Goal: Transaction & Acquisition: Book appointment/travel/reservation

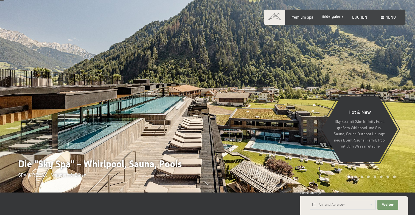
click at [334, 17] on span "Bildergalerie" at bounding box center [333, 16] width 22 height 5
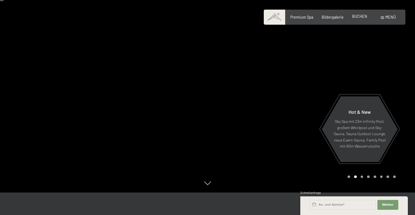
click at [356, 16] on span "BUCHEN" at bounding box center [359, 16] width 15 height 5
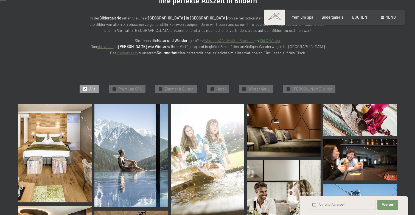
scroll to position [102, 0]
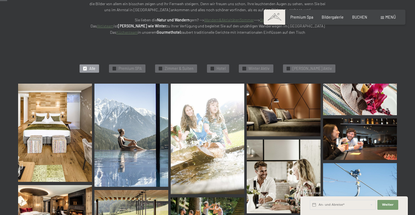
click at [68, 122] on img at bounding box center [55, 133] width 74 height 98
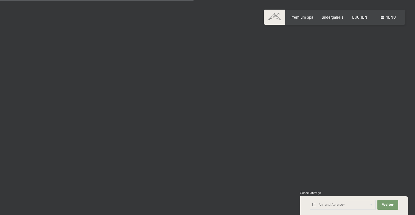
scroll to position [2722, 0]
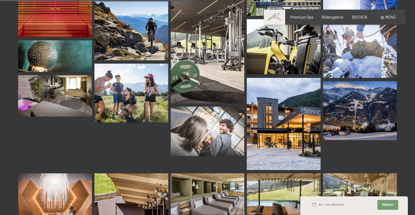
click at [191, 64] on img at bounding box center [208, 51] width 74 height 103
click at [299, 65] on img at bounding box center [284, 46] width 74 height 55
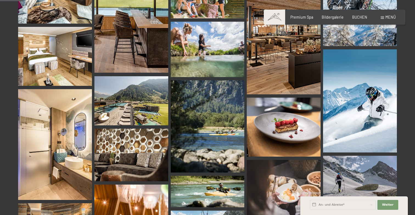
scroll to position [0, 0]
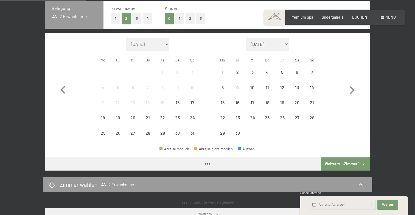
scroll to position [149, 0]
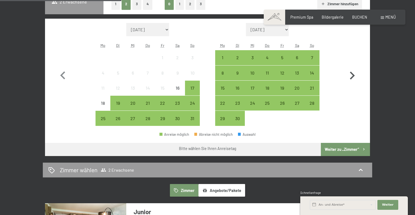
click at [350, 77] on icon "button" at bounding box center [352, 76] width 16 height 16
select select "2025-09-01"
select select "2025-10-01"
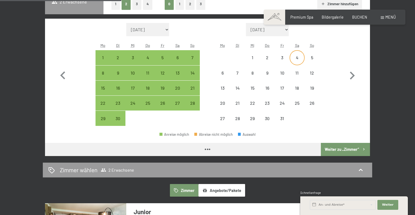
click at [297, 57] on div "4" at bounding box center [297, 62] width 14 height 14
select select "2025-09-01"
select select "2025-10-01"
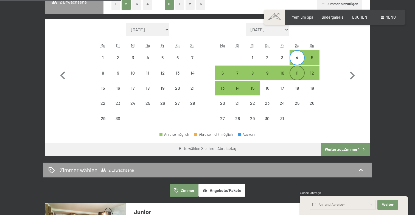
click at [295, 72] on div "11" at bounding box center [297, 78] width 14 height 14
select select "2025-09-01"
select select "2025-10-01"
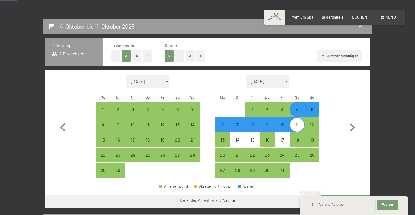
scroll to position [95, 0]
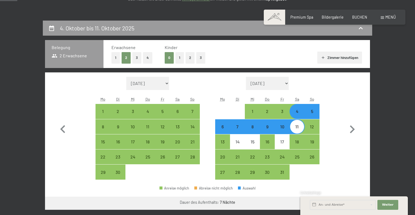
click at [186, 57] on button "2" at bounding box center [190, 57] width 9 height 11
select select "2025-09-01"
select select "2025-10-01"
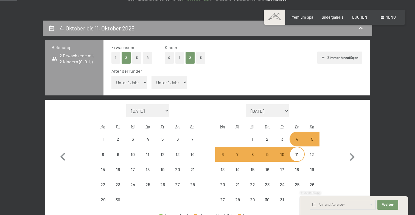
click at [134, 80] on select "Unter 1 Jahr 1 Jahr 2 Jahre 3 Jahre 4 Jahre 5 Jahre 6 Jahre 7 Jahre 8 Jahre 9 J…" at bounding box center [130, 82] width 36 height 13
select select "2025-09-01"
select select "2025-10-01"
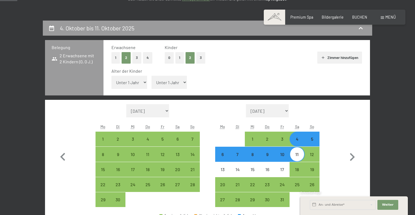
select select "3"
click at [112, 76] on select "Unter 1 Jahr 1 Jahr 2 Jahre 3 Jahre 4 Jahre 5 Jahre 6 Jahre 7 Jahre 8 Jahre 9 J…" at bounding box center [130, 82] width 36 height 13
select select "2025-09-01"
select select "2025-10-01"
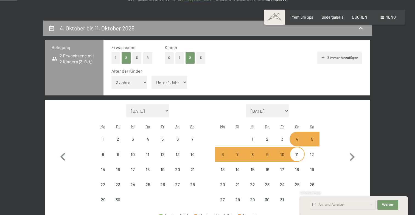
click at [164, 84] on select "Unter 1 Jahr 1 Jahr 2 Jahre 3 Jahre 4 Jahre 5 Jahre 6 Jahre 7 Jahre 8 Jahre 9 J…" at bounding box center [170, 82] width 36 height 13
select select "2025-09-01"
select select "2025-10-01"
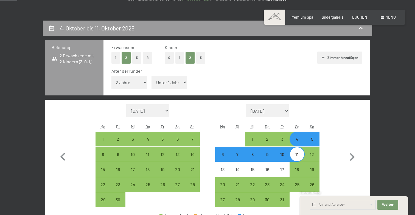
select select "6"
click at [152, 76] on select "Unter 1 Jahr 1 Jahr 2 Jahre 3 Jahre 4 Jahre 5 Jahre 6 Jahre 7 Jahre 8 Jahre 9 J…" at bounding box center [170, 82] width 36 height 13
select select "2025-09-01"
select select "2025-10-01"
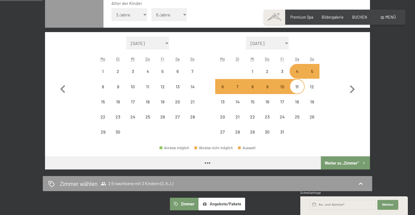
scroll to position [162, 0]
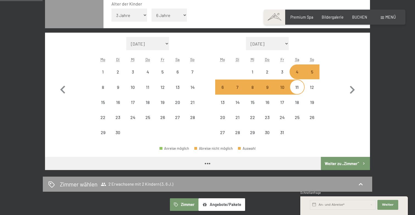
select select "2025-09-01"
select select "2025-10-01"
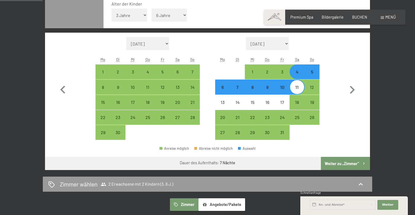
click at [337, 166] on button "Weiter zu „Zimmer“" at bounding box center [345, 163] width 49 height 13
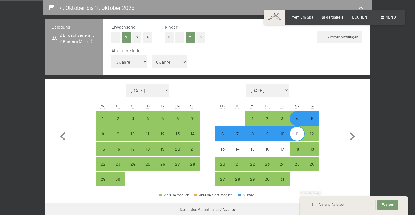
select select "2025-09-01"
select select "2025-10-01"
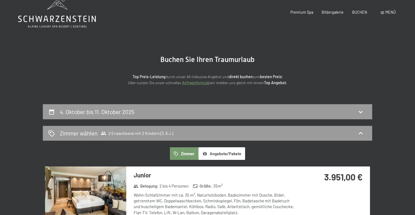
scroll to position [0, 0]
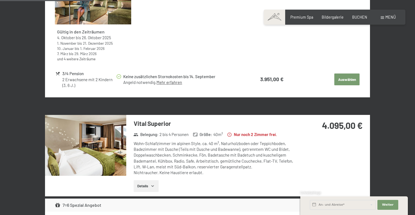
click at [355, 82] on button "Auswählen" at bounding box center [347, 80] width 25 height 12
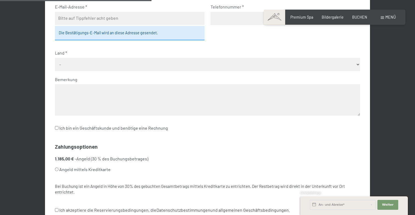
scroll to position [230, 0]
